Goal: Information Seeking & Learning: Check status

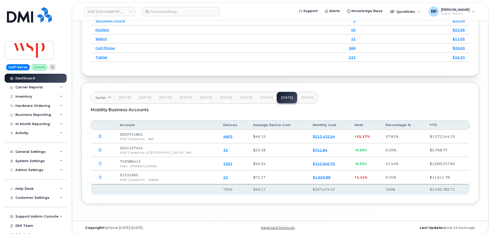
scroll to position [712, 0]
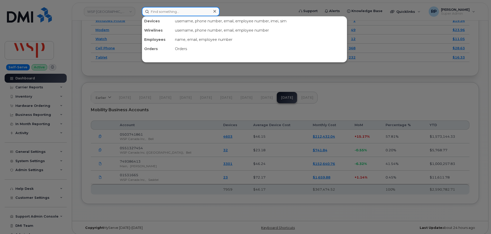
click at [157, 11] on input at bounding box center [181, 11] width 78 height 9
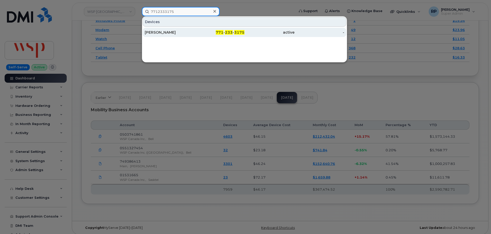
type input "7712333175"
click at [168, 32] on div "JENNIFERR DAVIS" at bounding box center [170, 32] width 50 height 5
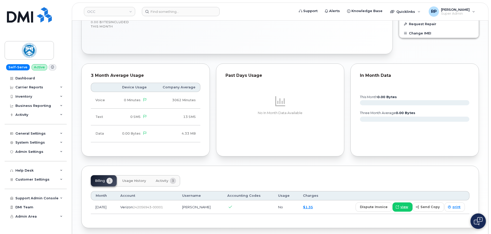
scroll to position [214, 0]
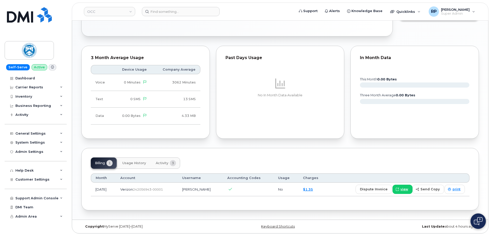
click at [215, 138] on div "Past Days Usage No In Month Data Available" at bounding box center [280, 92] width 135 height 99
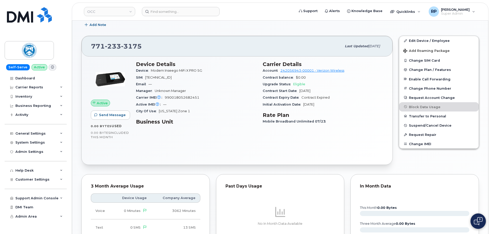
scroll to position [43, 0]
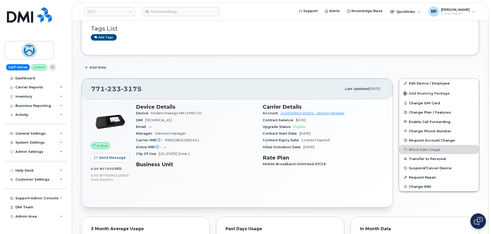
click at [221, 68] on div "Add Note" at bounding box center [280, 67] width 398 height 9
drag, startPoint x: 149, startPoint y: 114, endPoint x: 201, endPoint y: 115, distance: 51.6
click at [201, 115] on div "Device Modem Inseego MiFi X PRO 5G" at bounding box center [196, 113] width 121 height 7
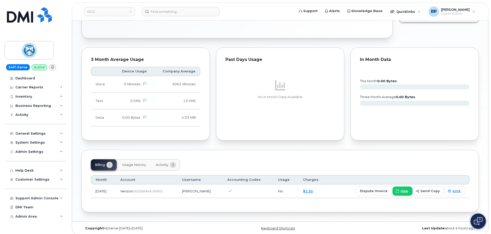
scroll to position [214, 0]
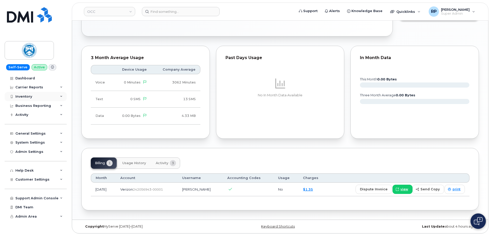
drag, startPoint x: 35, startPoint y: 95, endPoint x: 31, endPoint y: 98, distance: 5.4
click at [31, 98] on div "Inventory" at bounding box center [23, 96] width 17 height 4
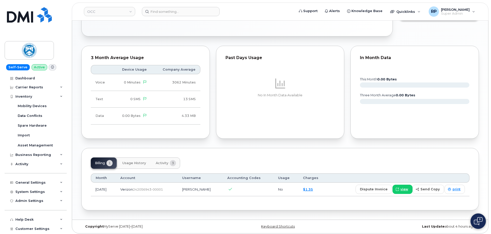
click at [160, 162] on span "Activity" at bounding box center [162, 163] width 13 height 4
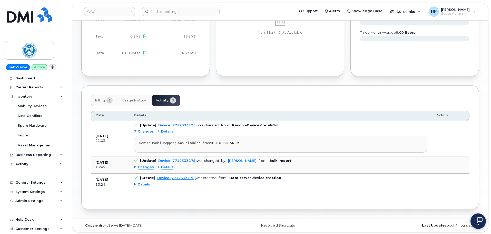
scroll to position [277, 0]
drag, startPoint x: 93, startPoint y: 176, endPoint x: 122, endPoint y: 177, distance: 28.7
click at [122, 177] on td "Jul 31, 2025 13:24" at bounding box center [110, 180] width 38 height 17
drag, startPoint x: 94, startPoint y: 135, endPoint x: 125, endPoint y: 135, distance: 31.8
click at [125, 135] on td "Jul 31, 2025 21:03" at bounding box center [110, 137] width 38 height 35
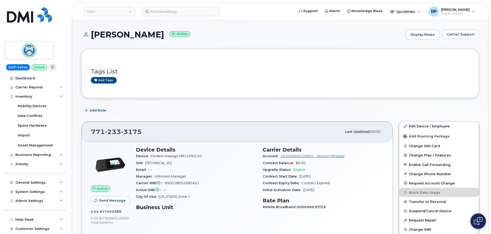
scroll to position [43, 0]
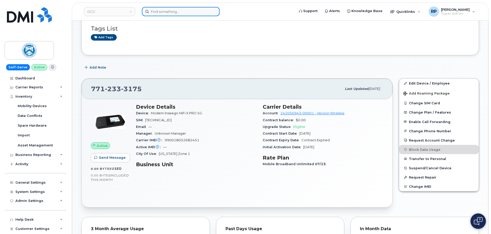
click at [160, 12] on input at bounding box center [181, 11] width 78 height 9
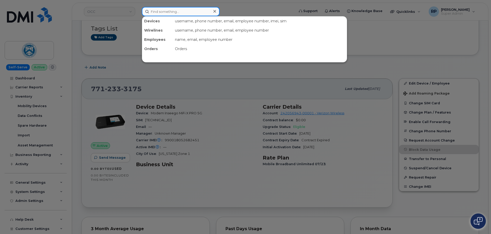
paste input "2024073993"
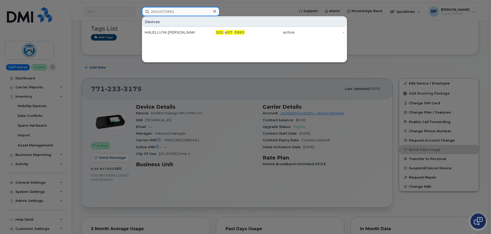
type input "2024073993"
click at [172, 31] on div "HALELLUYA TESHOME" at bounding box center [170, 32] width 50 height 5
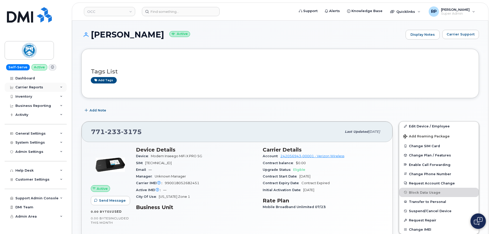
click at [29, 87] on div "Carrier Reports" at bounding box center [29, 87] width 28 height 4
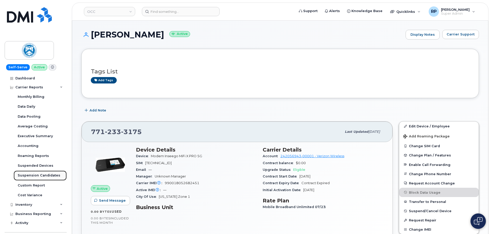
click at [31, 174] on div "Suspension Candidates" at bounding box center [39, 175] width 43 height 5
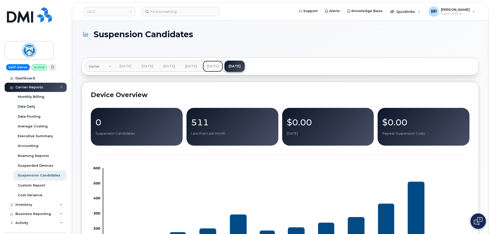
click at [223, 64] on link "[DATE]" at bounding box center [213, 66] width 20 height 11
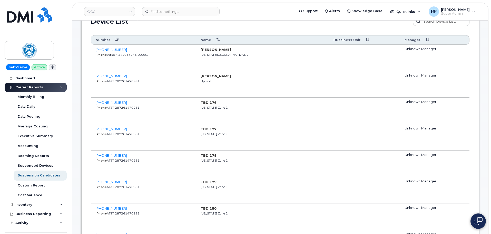
scroll to position [299, 0]
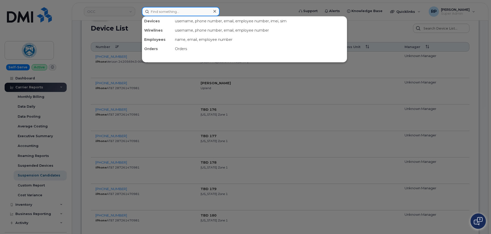
click at [171, 13] on input at bounding box center [181, 11] width 78 height 9
click at [81, 143] on div at bounding box center [245, 117] width 491 height 234
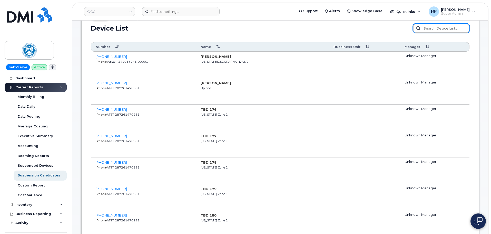
click at [432, 28] on input "text" at bounding box center [441, 28] width 56 height 9
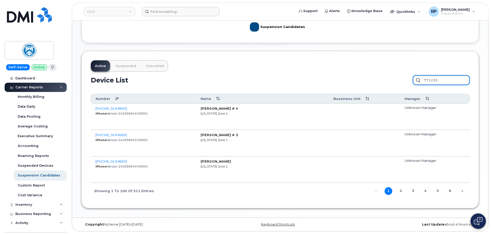
type input "771233"
drag, startPoint x: 95, startPoint y: 166, endPoint x: 117, endPoint y: 173, distance: 23.0
click at [113, 166] on td "771-233-3175 iPhone Verizon 242056943-00001" at bounding box center [143, 169] width 105 height 26
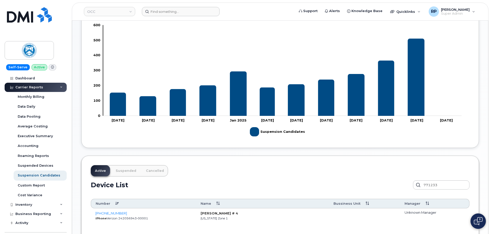
scroll to position [34, 0]
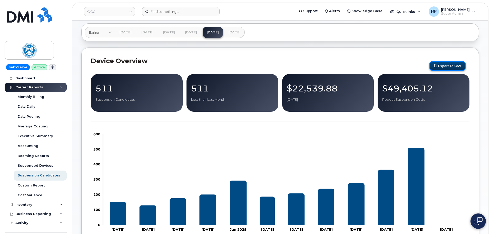
click at [443, 63] on button "Export to CSV" at bounding box center [447, 65] width 36 height 9
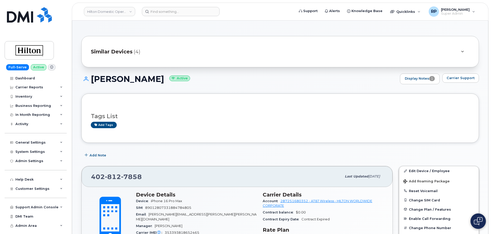
scroll to position [312, 0]
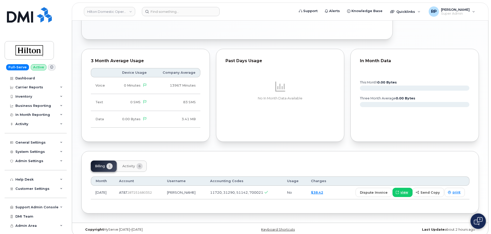
click at [119, 151] on div "Billing 1 Activity 6 Month Account Username Accounting Codes Usage Charges Jul …" at bounding box center [280, 182] width 398 height 62
click at [186, 151] on div "Billing 1 Activity 6 Month Account Username Accounting Codes Usage Charges Jul …" at bounding box center [280, 182] width 398 height 62
click at [102, 11] on link "Hilton Domestic Operating Company Inc" at bounding box center [109, 11] width 51 height 9
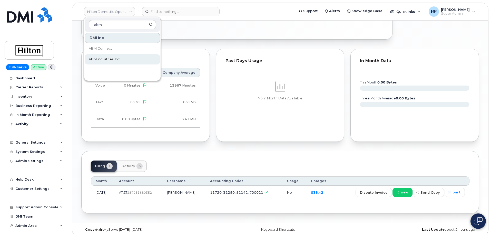
type input "abm"
click at [101, 62] on link "ABM Industries, Inc." at bounding box center [122, 59] width 75 height 10
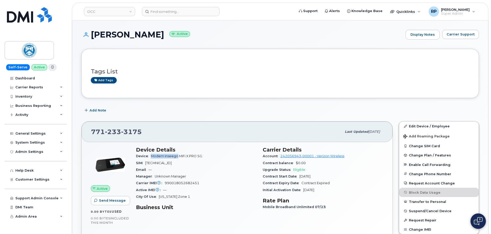
drag, startPoint x: 147, startPoint y: 156, endPoint x: 178, endPoint y: 159, distance: 30.6
click at [178, 159] on div "Device Modem Inseego MiFi X PRO 5G" at bounding box center [196, 156] width 121 height 7
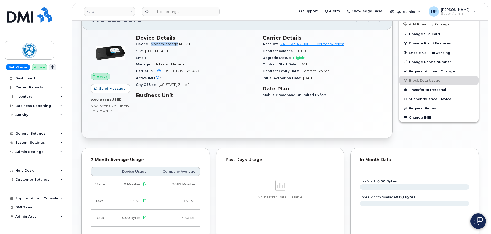
scroll to position [214, 0]
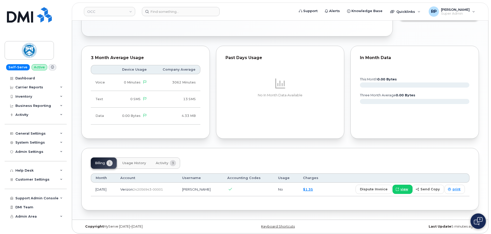
click at [166, 163] on span "Activity" at bounding box center [162, 163] width 13 height 4
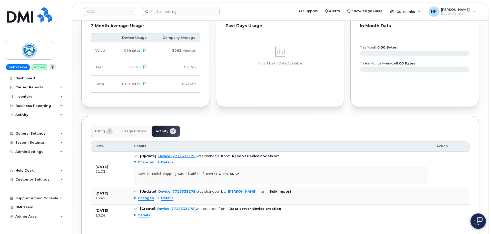
scroll to position [277, 0]
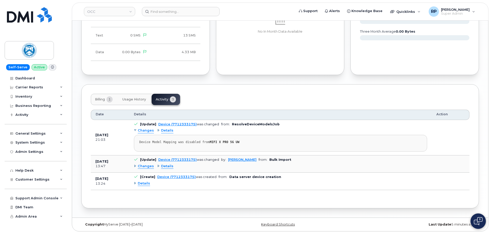
drag, startPoint x: 118, startPoint y: 179, endPoint x: 98, endPoint y: 144, distance: 40.5
click at [98, 149] on tbody "Jul 31, 2025 21:03 [Update] Device (7712333175) was changed from: ResolveDevice…" at bounding box center [280, 155] width 379 height 70
click at [215, 148] on pre "Device Model Mapping was disabled from MIFI X PRO 5G UW" at bounding box center [280, 143] width 293 height 17
drag, startPoint x: 234, startPoint y: 141, endPoint x: 189, endPoint y: 146, distance: 45.4
click at [194, 143] on div "Device Model Mapping was disabled from MIFI X PRO 5G UW" at bounding box center [280, 142] width 282 height 4
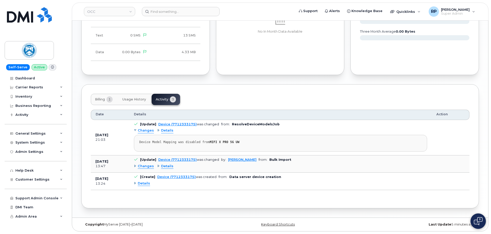
click at [159, 146] on pre "Device Model Mapping was disabled from MIFI X PRO 5G UW" at bounding box center [280, 143] width 293 height 17
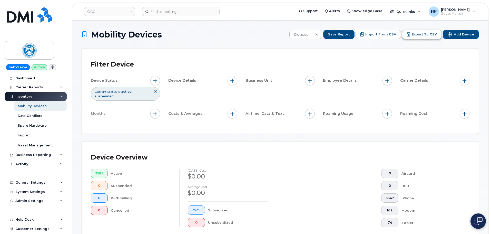
click at [436, 33] on span "Export to CSV" at bounding box center [424, 34] width 25 height 5
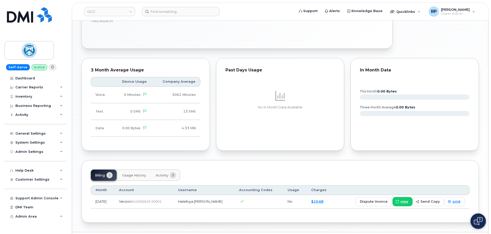
scroll to position [232, 0]
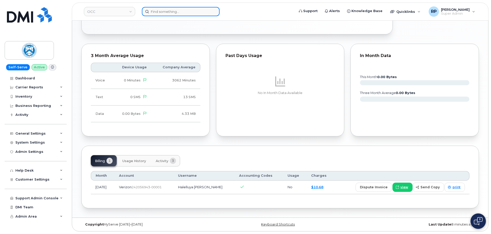
click at [182, 12] on input at bounding box center [181, 11] width 78 height 9
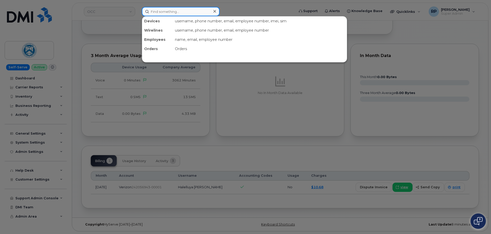
paste input "2024401438"
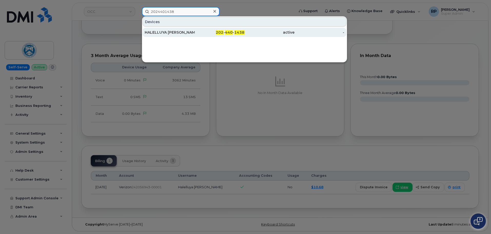
type input "2024401438"
click at [188, 35] on div "HALELLUYA [PERSON_NAME]" at bounding box center [170, 32] width 50 height 5
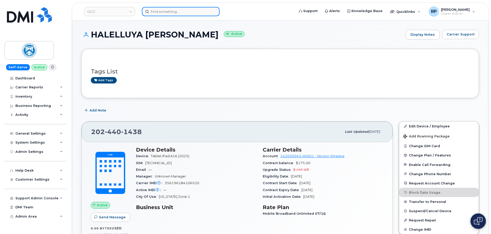
click at [192, 13] on input at bounding box center [181, 11] width 78 height 9
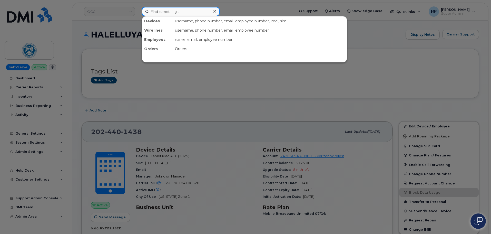
paste input "7712333358"
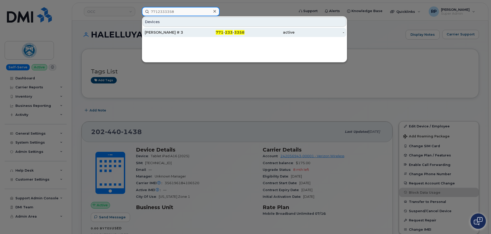
type input "7712333358"
click at [190, 32] on div "WILSON MCDOWELL # 3" at bounding box center [170, 32] width 50 height 5
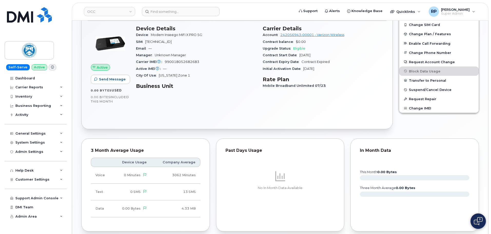
scroll to position [216, 0]
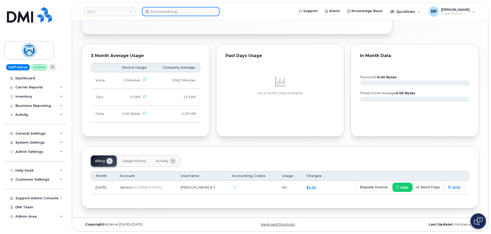
click at [184, 9] on input at bounding box center [181, 11] width 78 height 9
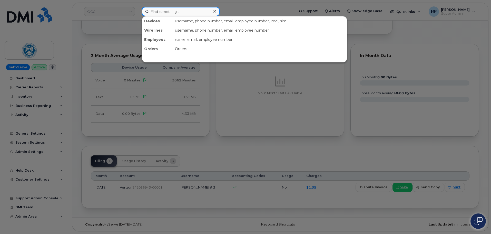
paste input "7712333363"
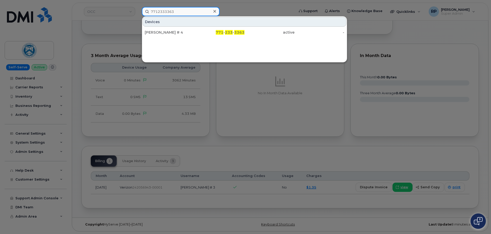
type input "7712333363"
click at [193, 34] on div "[PERSON_NAME] # 4" at bounding box center [170, 32] width 50 height 5
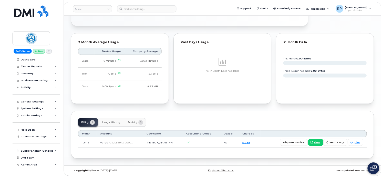
scroll to position [215, 0]
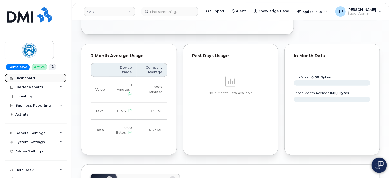
click at [27, 79] on div "Dashboard" at bounding box center [24, 78] width 19 height 4
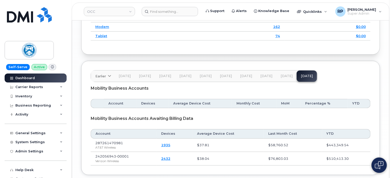
scroll to position [734, 0]
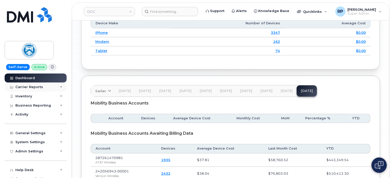
click at [39, 88] on div "Carrier Reports" at bounding box center [29, 87] width 28 height 4
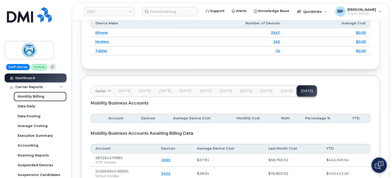
click at [39, 97] on div "Monthly Billing" at bounding box center [31, 96] width 27 height 5
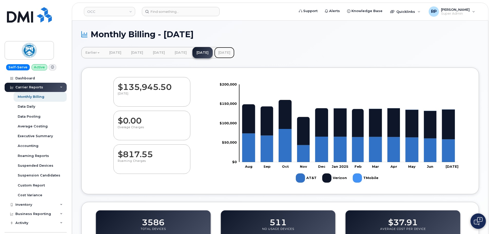
click at [234, 51] on link "[DATE]" at bounding box center [224, 52] width 20 height 11
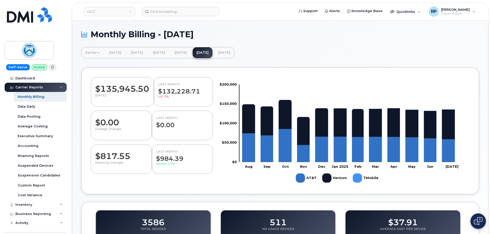
click at [213, 56] on link "[DATE]" at bounding box center [202, 52] width 20 height 11
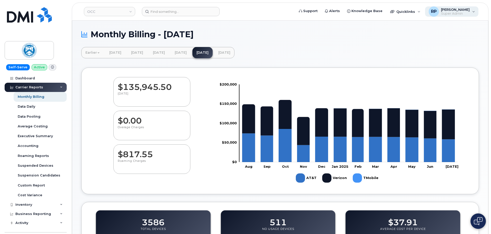
click at [459, 13] on span "Super Admin" at bounding box center [455, 14] width 29 height 4
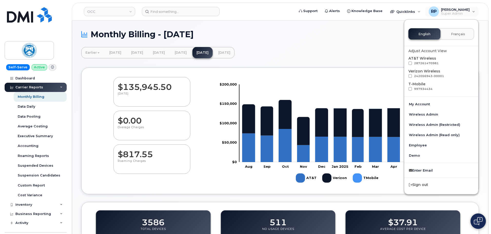
click at [408, 62] on div "Adjust Account View AT&T Wireless 287261470981 Verizon Wireless 242056943-00001…" at bounding box center [441, 69] width 74 height 51
click at [411, 62] on span at bounding box center [410, 63] width 4 height 4
click at [405, 62] on input "287261470981" at bounding box center [403, 62] width 3 height 3
checkbox input "true"
click at [409, 76] on span at bounding box center [410, 76] width 4 height 4
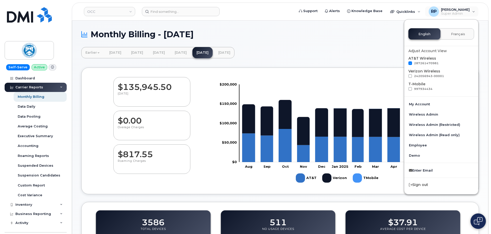
click at [405, 76] on input "242056943-00001" at bounding box center [403, 75] width 3 height 3
checkbox input "true"
click at [409, 89] on span at bounding box center [410, 89] width 4 height 4
click at [405, 89] on input "997934434" at bounding box center [403, 88] width 3 height 3
checkbox input "true"
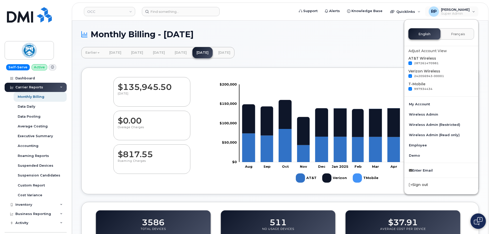
click at [356, 64] on div "Monthly Billing - July 2025 Earlier February 2025 January 2025 December 2024 No…" at bounding box center [280, 203] width 416 height 364
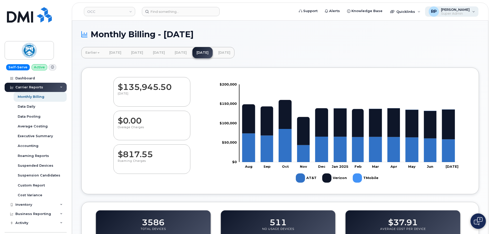
click at [465, 16] on div "RP Ryan Partack Super Admin" at bounding box center [452, 11] width 54 height 10
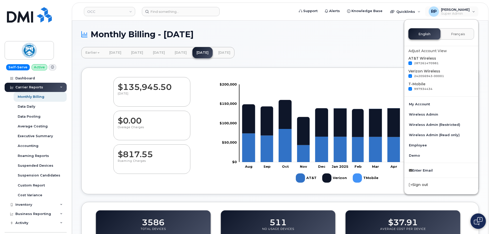
click at [454, 76] on div "242056943-00001" at bounding box center [441, 76] width 66 height 5
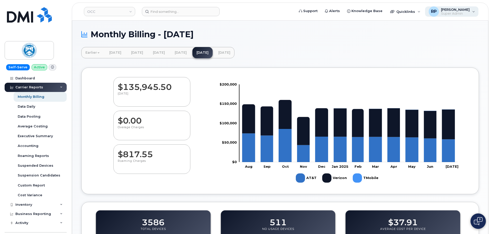
click at [463, 10] on span "[PERSON_NAME]" at bounding box center [455, 9] width 29 height 4
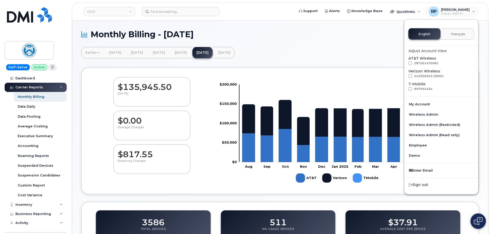
click at [411, 64] on span at bounding box center [410, 63] width 4 height 4
click at [405, 64] on input "287261470981" at bounding box center [403, 62] width 3 height 3
checkbox input "true"
click at [410, 77] on span at bounding box center [410, 76] width 4 height 4
click at [405, 77] on input "242056943-00001" at bounding box center [403, 75] width 3 height 3
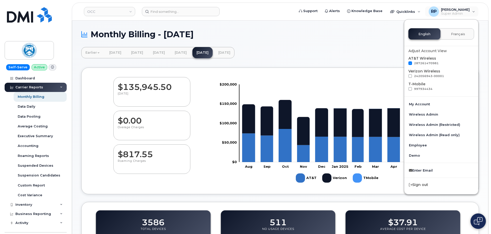
checkbox input "true"
click at [410, 89] on span at bounding box center [410, 89] width 4 height 4
click at [405, 89] on input "997934434" at bounding box center [403, 88] width 3 height 3
checkbox input "true"
click at [438, 45] on div "Adjust Account View AT&T Wireless 287261470981 Verizon Wireless 242056943-00001…" at bounding box center [441, 69] width 74 height 51
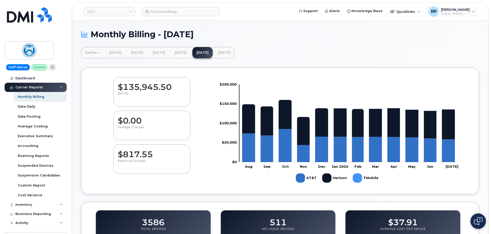
click at [461, 17] on div "RP [PERSON_NAME] Super Admin English Français Adjust Account View AT&T Wireless…" at bounding box center [452, 11] width 55 height 11
click at [455, 14] on span "Super Admin" at bounding box center [455, 14] width 29 height 4
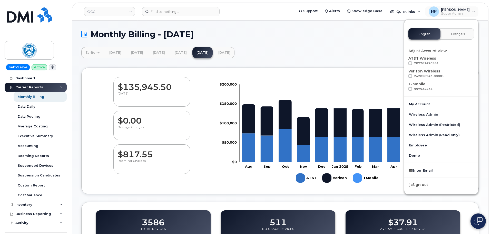
click at [383, 63] on div "Monthly Billing - July 2025 Earlier February 2025 January 2025 December 2024 No…" at bounding box center [280, 203] width 416 height 364
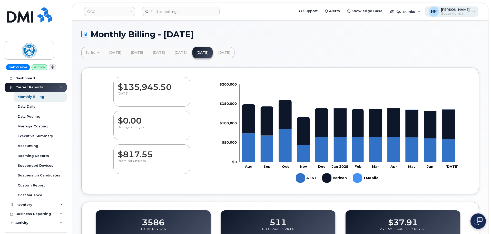
click at [456, 14] on span "Super Admin" at bounding box center [455, 14] width 29 height 4
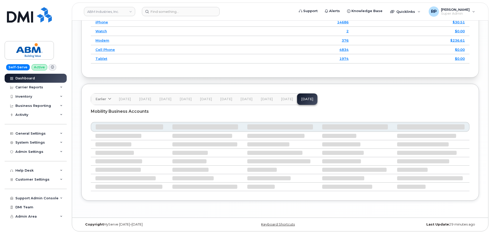
scroll to position [713, 0]
